Goal: Task Accomplishment & Management: Complete application form

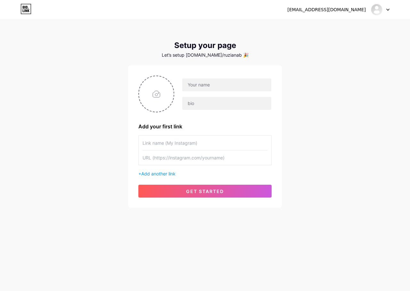
click at [183, 143] on input "text" at bounding box center [205, 143] width 125 height 14
click at [194, 190] on span "get started" at bounding box center [205, 191] width 38 height 5
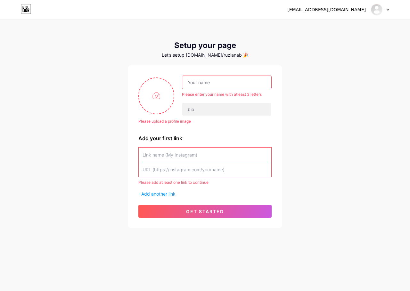
click at [184, 157] on input "text" at bounding box center [205, 155] width 125 height 14
